Goal: Transaction & Acquisition: Book appointment/travel/reservation

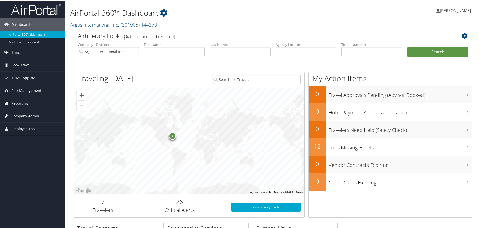
click at [19, 63] on span "Book Travel" at bounding box center [20, 64] width 19 height 13
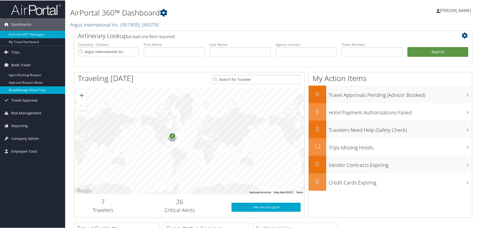
click at [21, 90] on link "Book/Manage Online Trips" at bounding box center [32, 90] width 65 height 8
